Goal: Browse casually: Explore the website without a specific task or goal

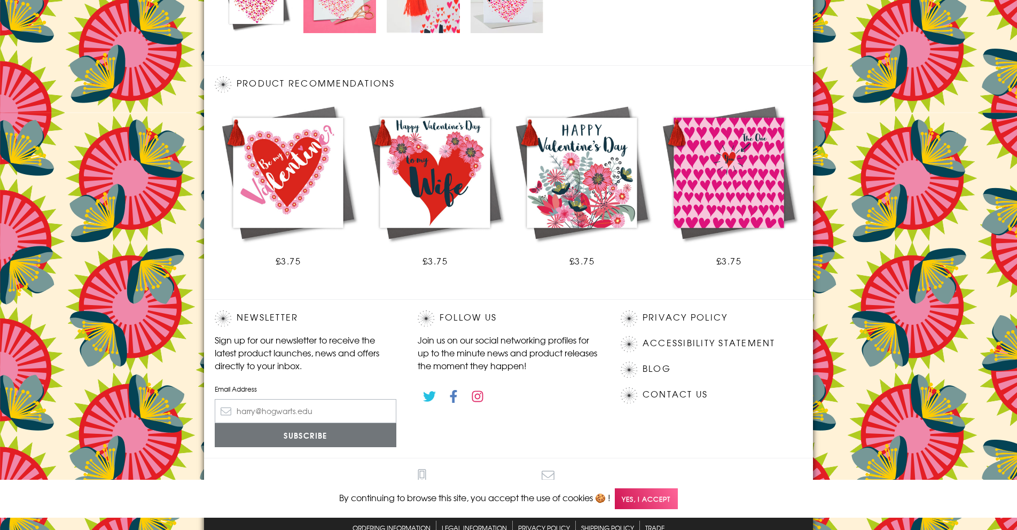
scroll to position [572, 0]
